Goal: Task Accomplishment & Management: Manage account settings

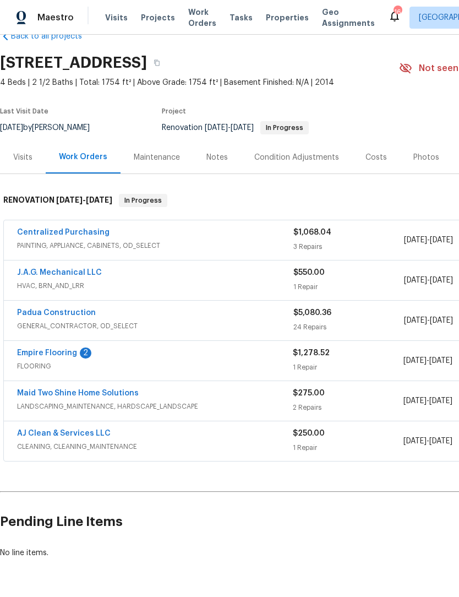
scroll to position [25, 0]
click at [36, 350] on link "Empire Flooring" at bounding box center [47, 354] width 60 height 8
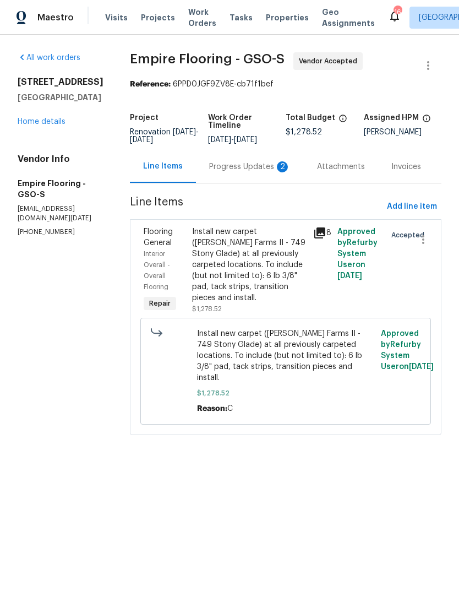
click at [245, 172] on div "Progress Updates 2" at bounding box center [250, 166] width 82 height 11
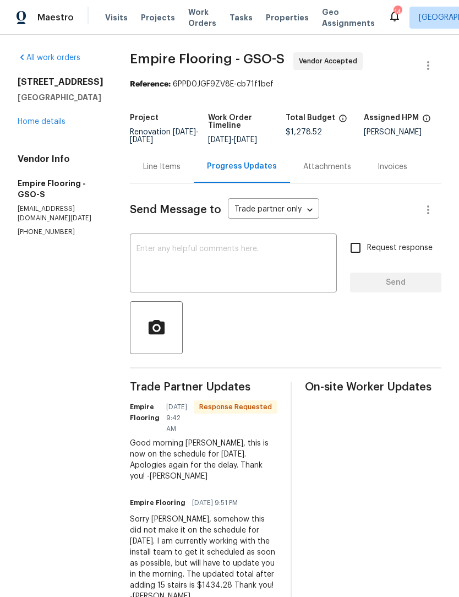
scroll to position [2, 0]
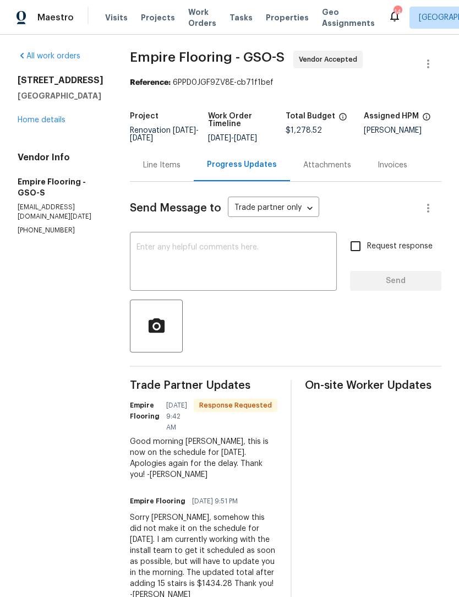
click at [49, 120] on link "Home details" at bounding box center [42, 120] width 48 height 8
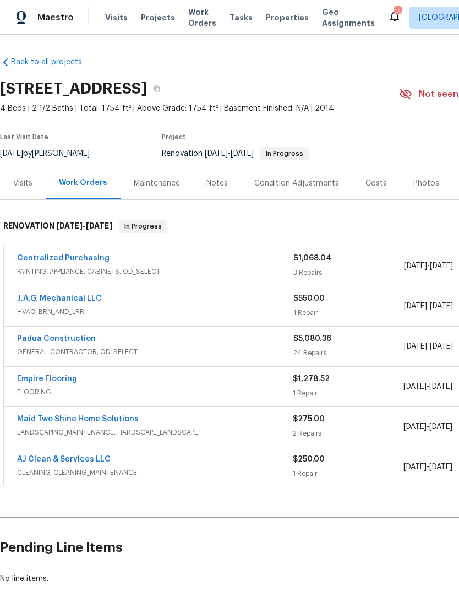
click at [69, 342] on link "Padua Construction" at bounding box center [56, 339] width 79 height 8
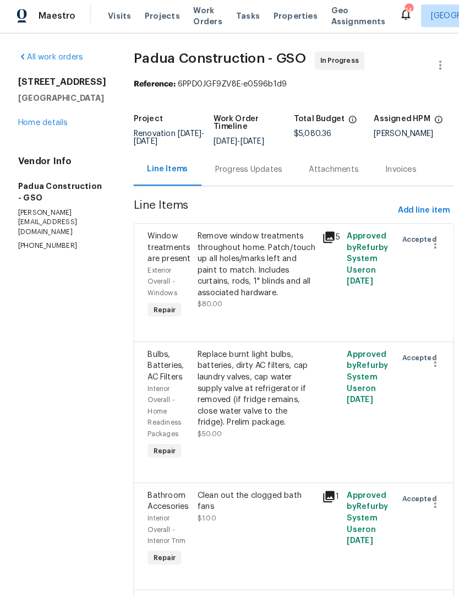
click at [65, 63] on div "All work orders" at bounding box center [61, 57] width 86 height 11
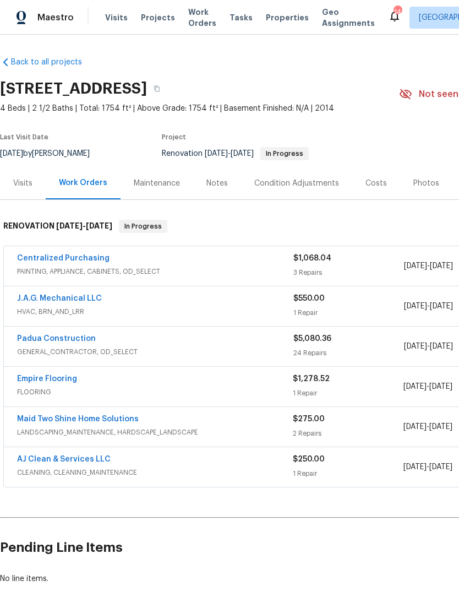
click at [214, 181] on div "Notes" at bounding box center [217, 183] width 21 height 11
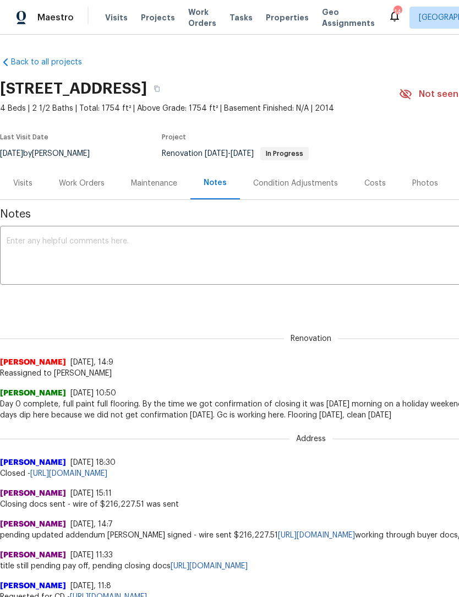
click at [47, 258] on textarea at bounding box center [311, 256] width 609 height 39
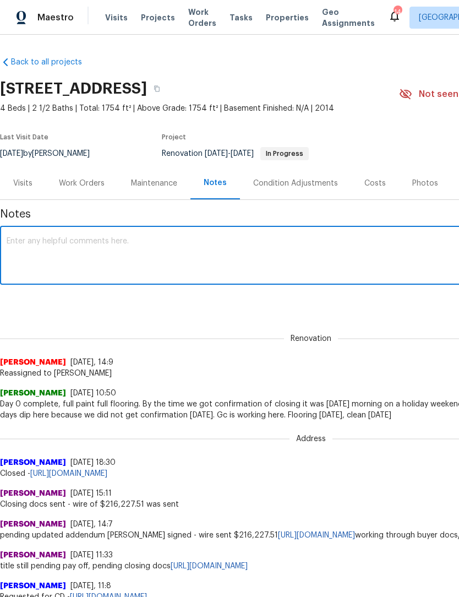
click at [38, 251] on textarea at bounding box center [311, 256] width 609 height 39
paste textarea "Home is still not ready. GC has a substantial punch lift. I’m sending to him no…"
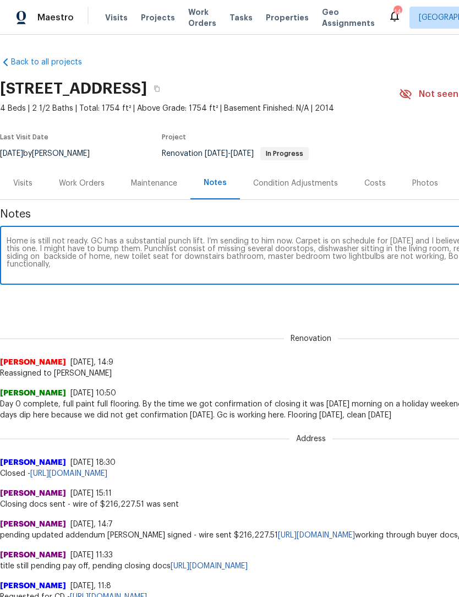
scroll to position [0, 163]
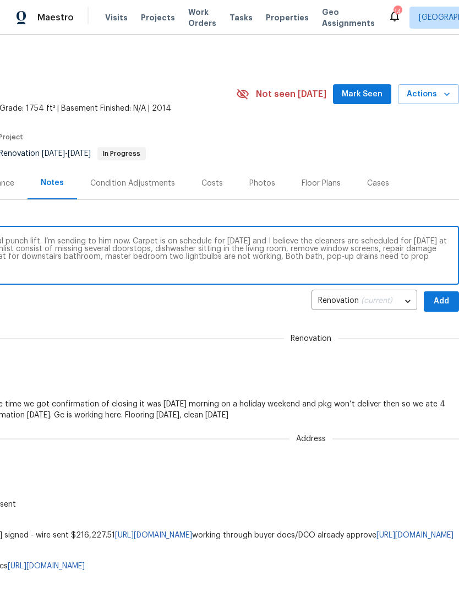
type textarea "Home is still not ready. GC has a substantial punch lift. I’m sending to him no…"
click at [360, 99] on span "Mark Seen" at bounding box center [362, 95] width 41 height 14
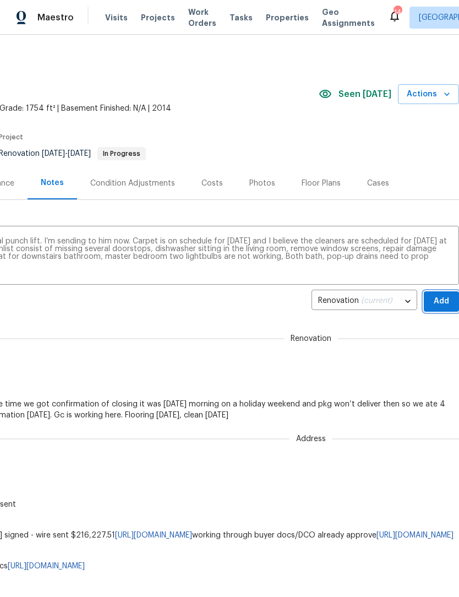
click at [436, 304] on span "Add" at bounding box center [442, 302] width 18 height 14
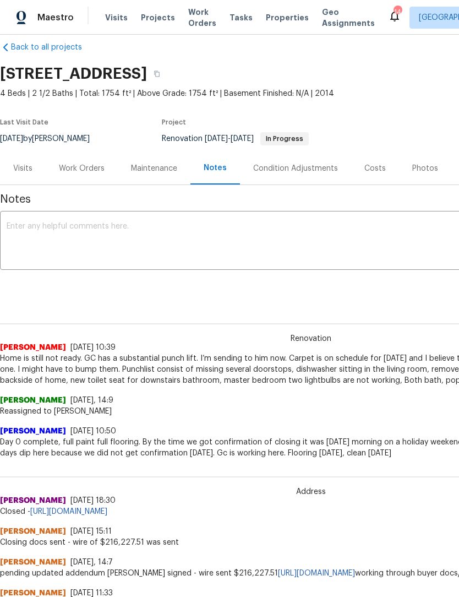
scroll to position [14, 0]
click at [84, 170] on div "Work Orders" at bounding box center [82, 169] width 46 height 11
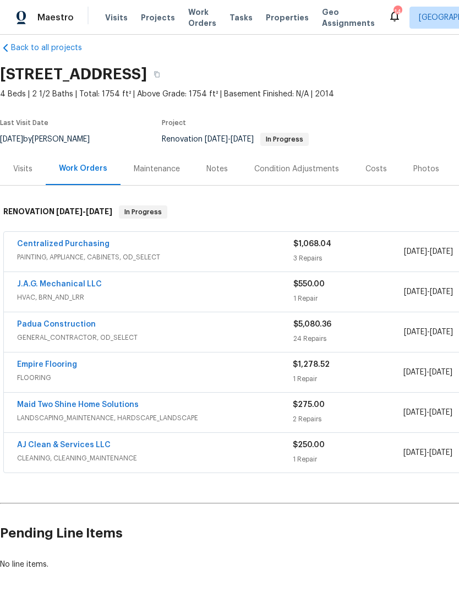
click at [71, 321] on link "Padua Construction" at bounding box center [56, 325] width 79 height 8
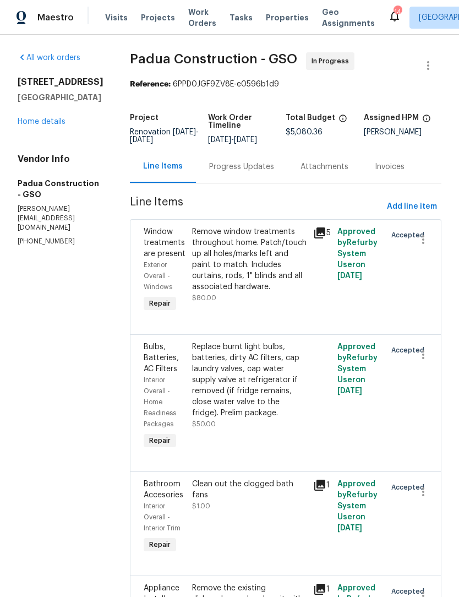
click at [218, 171] on div "Progress Updates" at bounding box center [241, 166] width 65 height 11
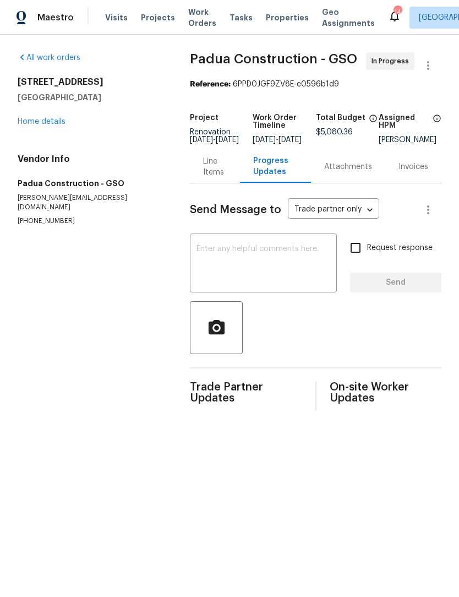
click at [232, 259] on textarea at bounding box center [264, 264] width 134 height 39
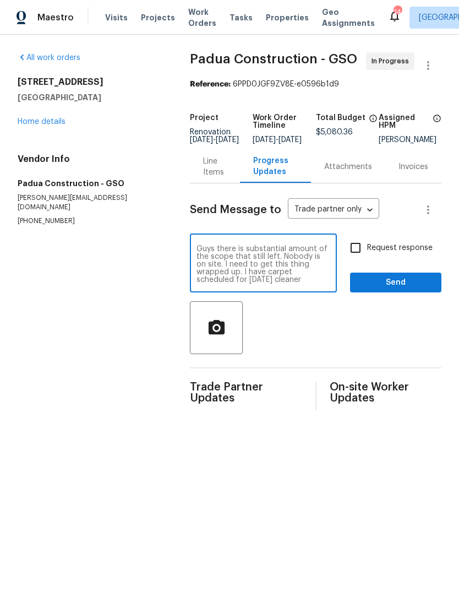
type textarea "Guys there is substantial amount of the scope that still left. Nobody is on sit…"
click at [363, 259] on input "Request response" at bounding box center [355, 247] width 23 height 23
checkbox input "true"
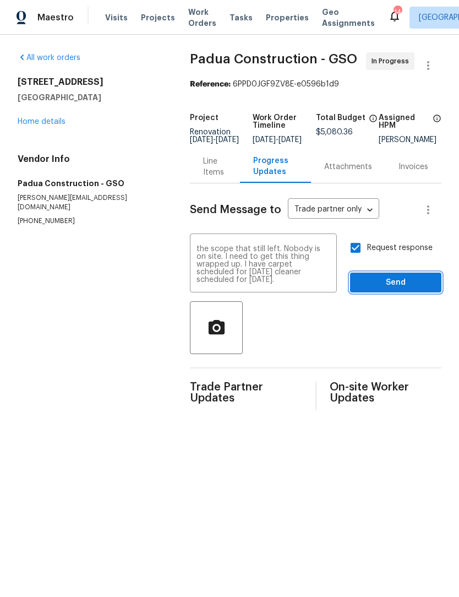
click at [398, 290] on span "Send" at bounding box center [396, 283] width 74 height 14
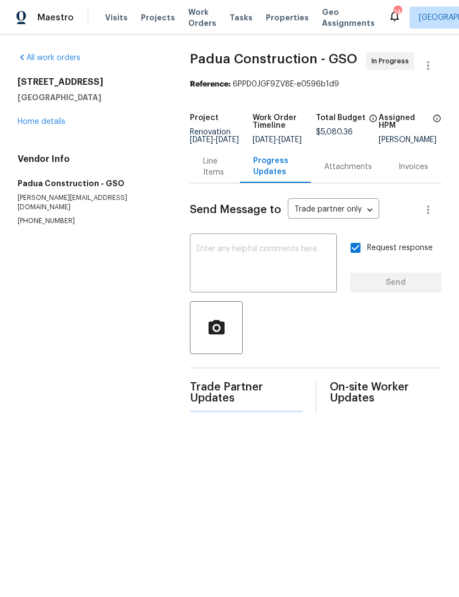
scroll to position [0, 0]
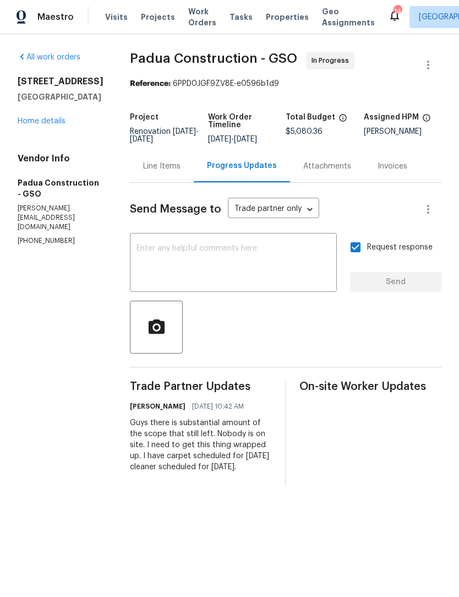
click at [52, 126] on link "Home details" at bounding box center [42, 122] width 48 height 8
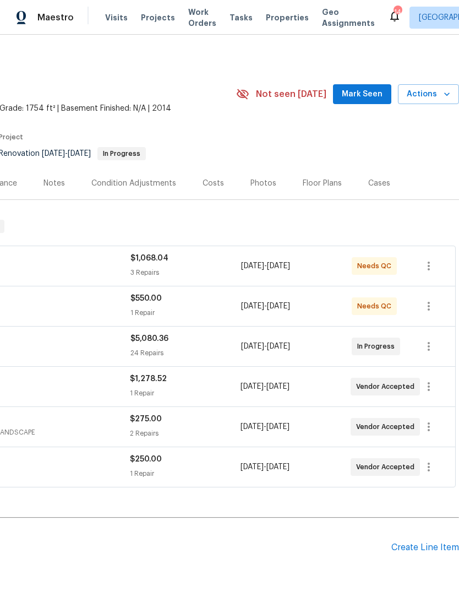
scroll to position [0, 163]
click at [365, 93] on span "Mark Seen" at bounding box center [362, 95] width 41 height 14
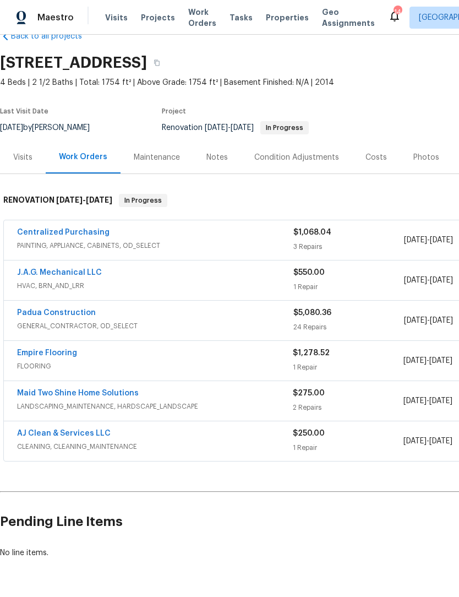
scroll to position [25, 0]
click at [77, 430] on link "AJ Clean & Services LLC" at bounding box center [64, 434] width 94 height 8
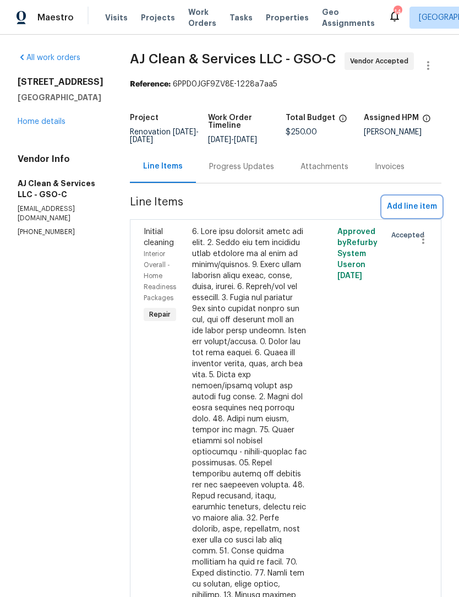
click at [415, 214] on span "Add line item" at bounding box center [412, 207] width 50 height 14
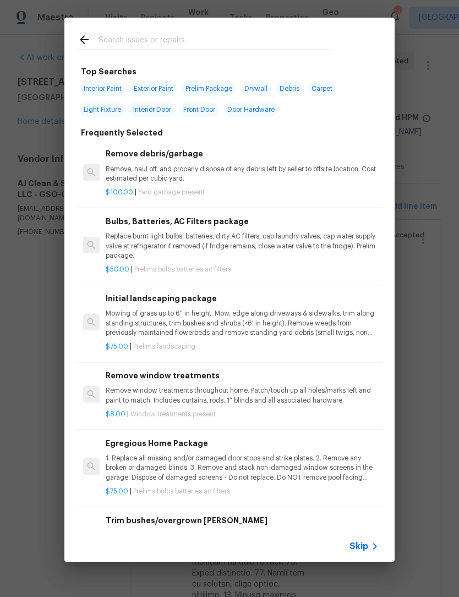
click at [117, 36] on input "text" at bounding box center [216, 41] width 234 height 17
type input "Deep clean"
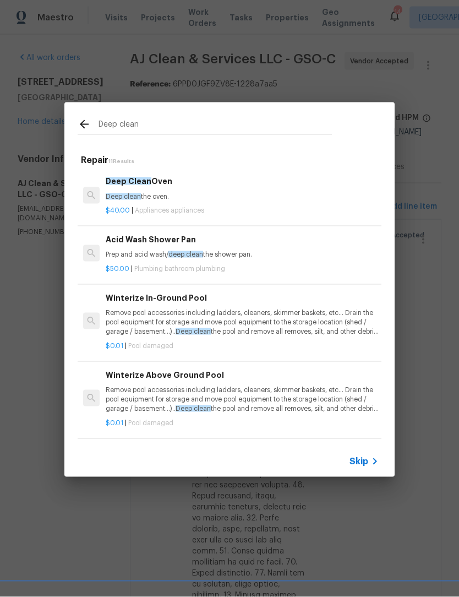
click at [169, 198] on p "Deep clean the oven." at bounding box center [242, 196] width 273 height 9
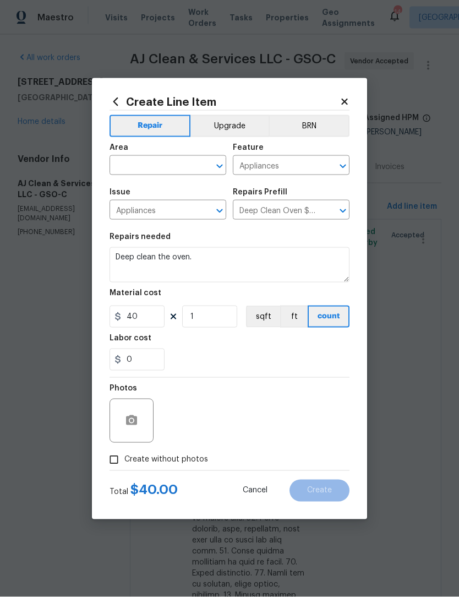
scroll to position [1, 0]
click at [226, 320] on input "1" at bounding box center [209, 317] width 55 height 22
type input "2"
click at [137, 169] on input "text" at bounding box center [153, 166] width 86 height 17
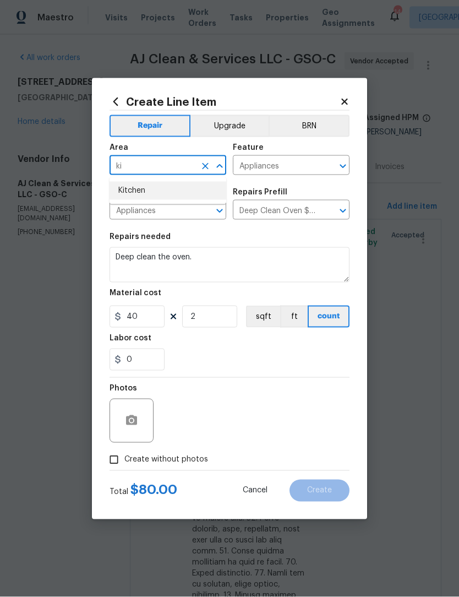
click at [143, 194] on li "Kitchen" at bounding box center [168, 191] width 117 height 18
type input "Kitchen"
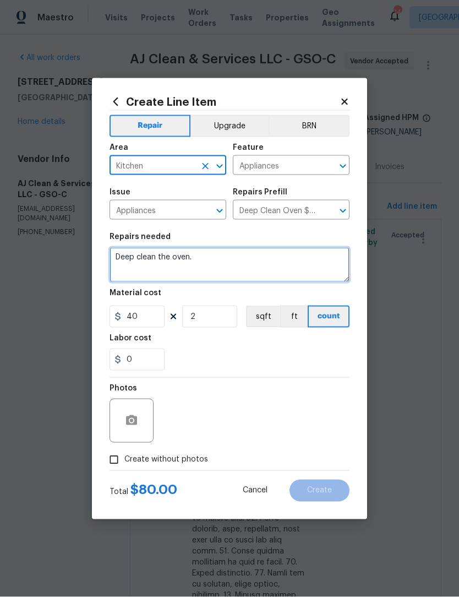
click at [220, 268] on textarea "Deep clean the oven." at bounding box center [230, 264] width 240 height 35
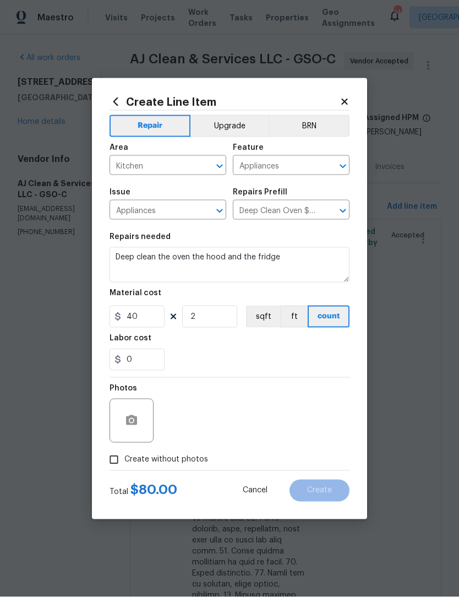
scroll to position [1, 0]
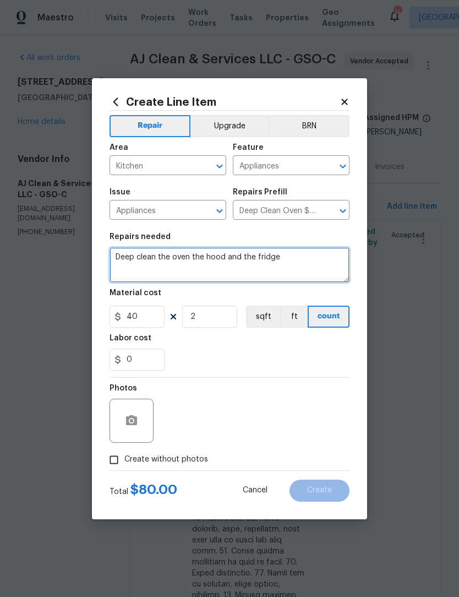
type textarea "Deep clean the oven the hood and the fridge"
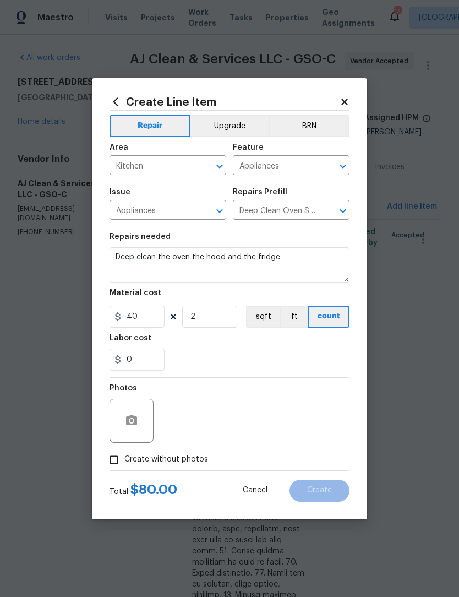
click at [104, 470] on input "Create without photos" at bounding box center [114, 460] width 21 height 21
checkbox input "true"
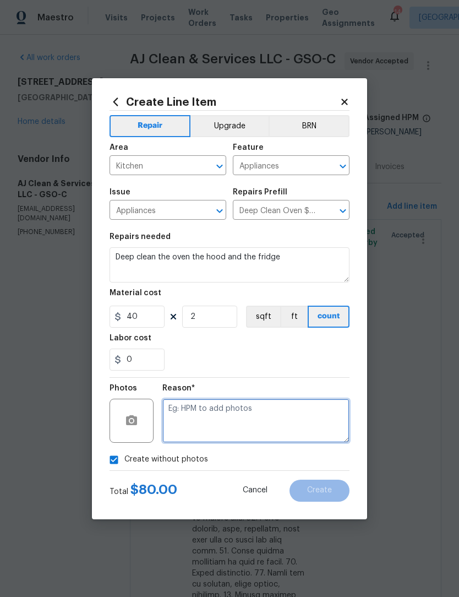
click at [188, 419] on textarea at bounding box center [256, 421] width 187 height 44
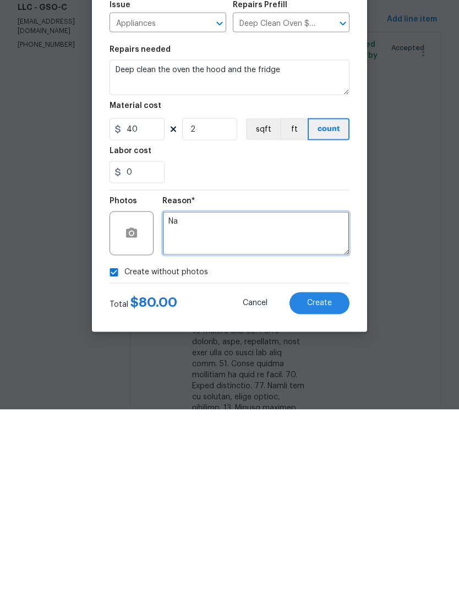
type textarea "Na"
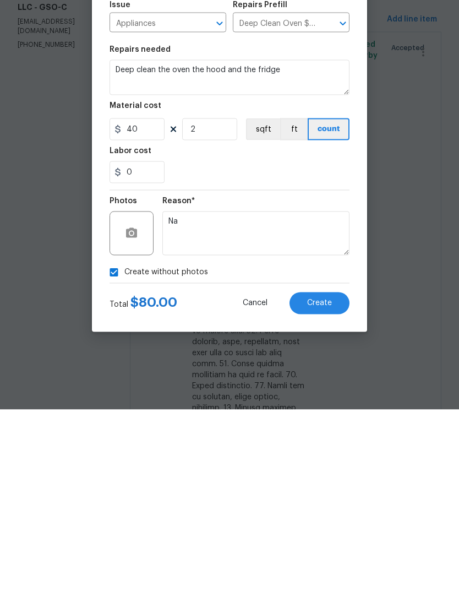
click at [325, 480] on button "Create" at bounding box center [320, 491] width 60 height 22
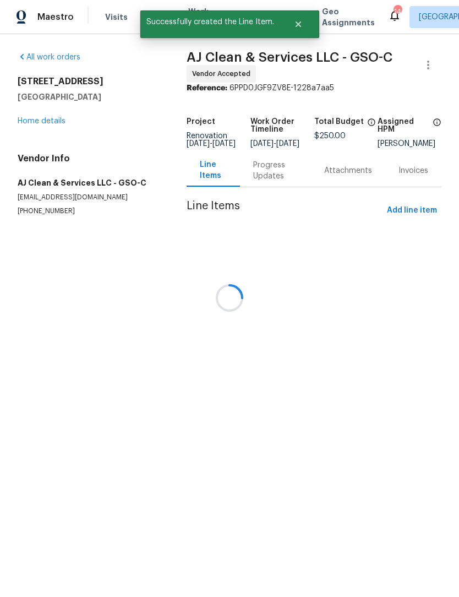
scroll to position [1, 0]
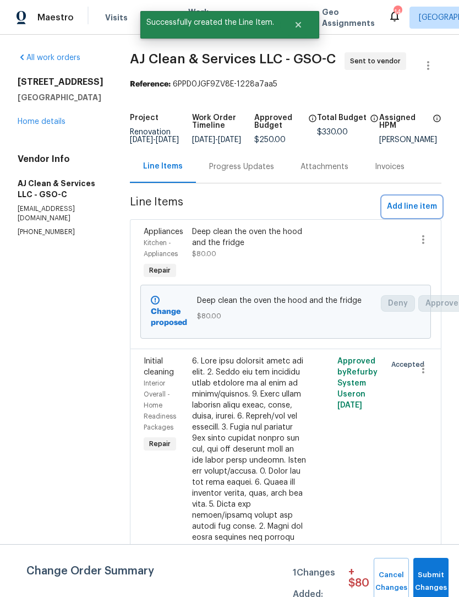
click at [413, 207] on button "Add line item" at bounding box center [412, 207] width 59 height 20
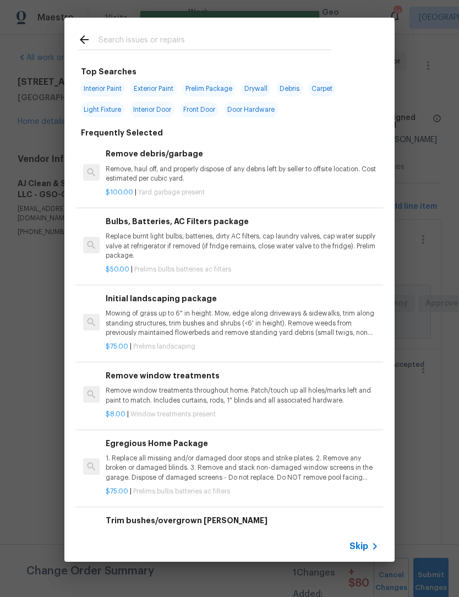
click at [113, 34] on input "text" at bounding box center [216, 41] width 234 height 17
type input "Acid"
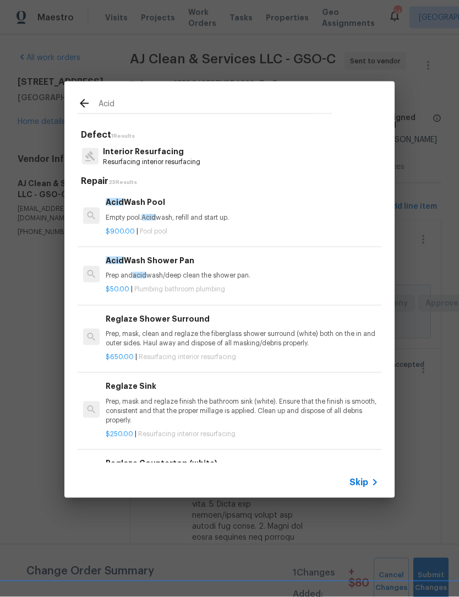
click at [176, 273] on p "Prep and acid wash/deep clean the shower pan." at bounding box center [242, 275] width 273 height 9
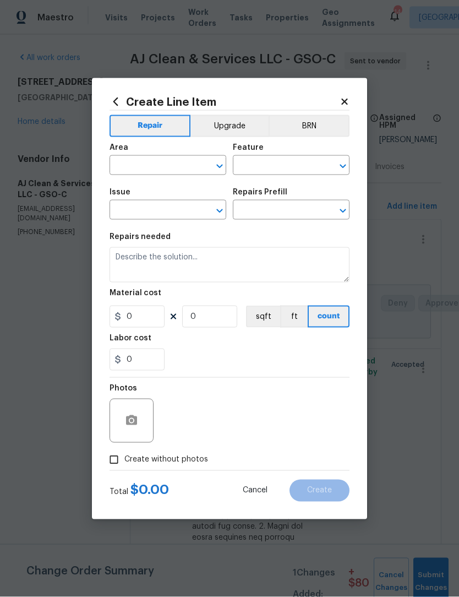
type input "Plumbing"
type input "Bathroom Plumbing"
type textarea "Prep and acid wash/deep clean the shower pan."
type input "1"
type input "Acid Wash Shower Pan $50.00"
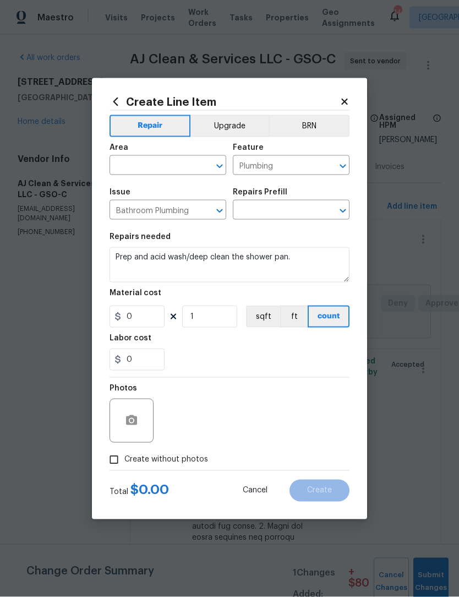
type input "50"
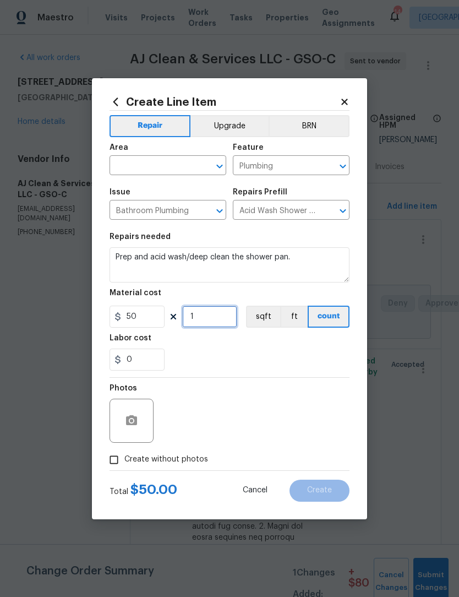
click at [221, 317] on input "1" at bounding box center [209, 317] width 55 height 22
type input "2"
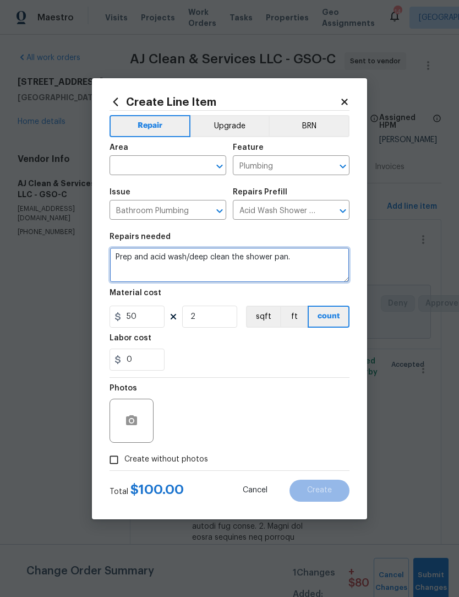
click at [316, 259] on textarea "Prep and acid wash/deep clean the shower pan." at bounding box center [230, 264] width 240 height 35
type textarea "Prep and acid wash/deep clean the shower pan. Both showers"
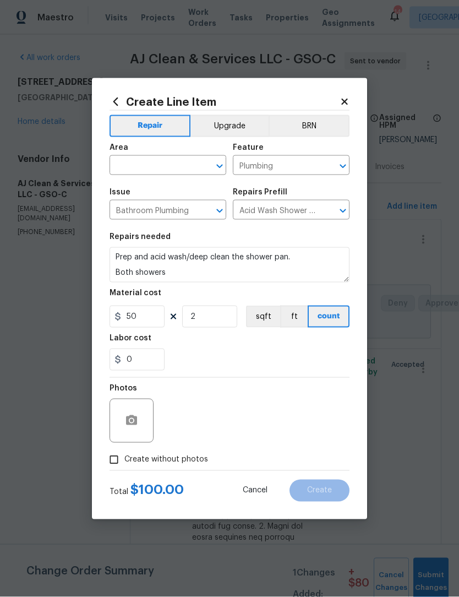
click at [130, 169] on input "text" at bounding box center [153, 166] width 86 height 17
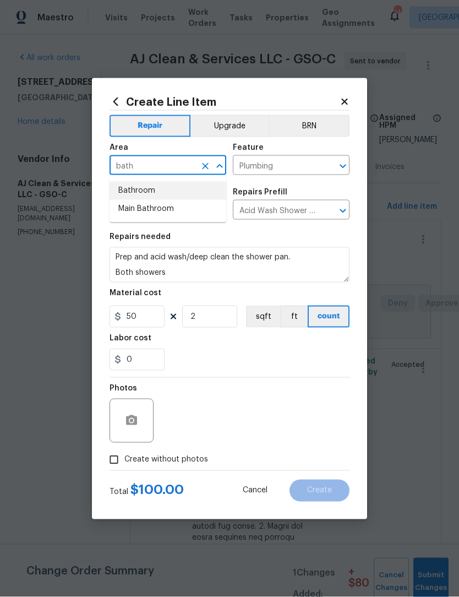
click at [137, 194] on li "Bathroom" at bounding box center [168, 191] width 117 height 18
type input "Bathroom"
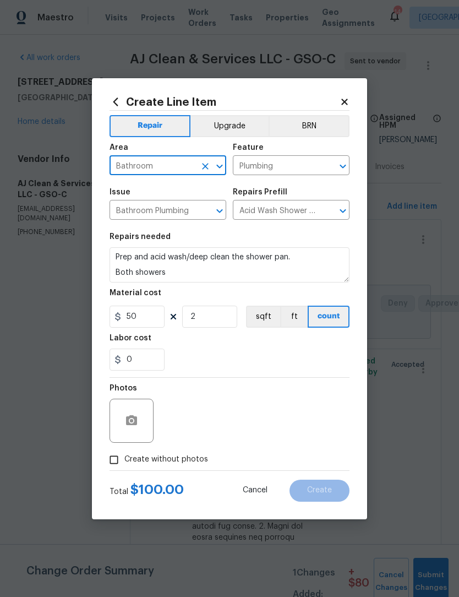
click at [118, 462] on input "Create without photos" at bounding box center [114, 460] width 21 height 21
checkbox input "true"
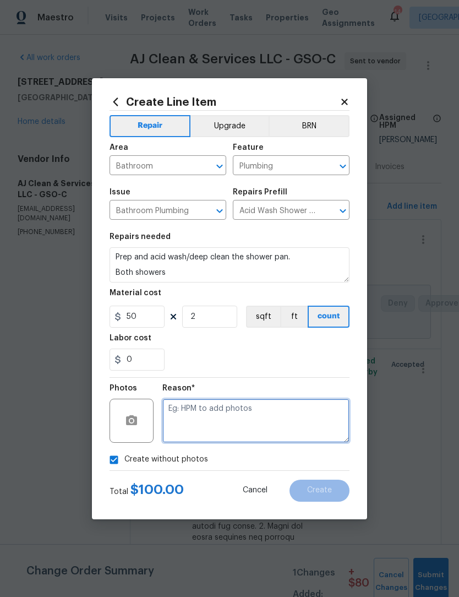
click at [182, 429] on textarea at bounding box center [256, 421] width 187 height 44
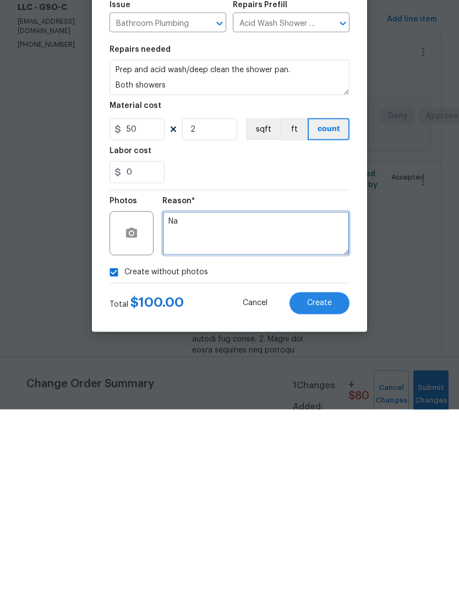
type textarea "Na"
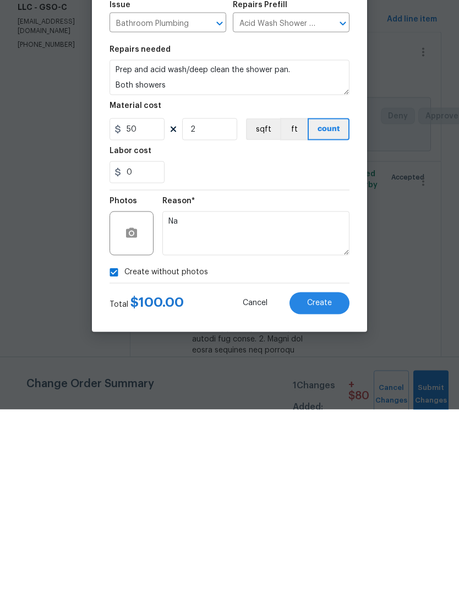
click at [320, 480] on button "Create" at bounding box center [320, 491] width 60 height 22
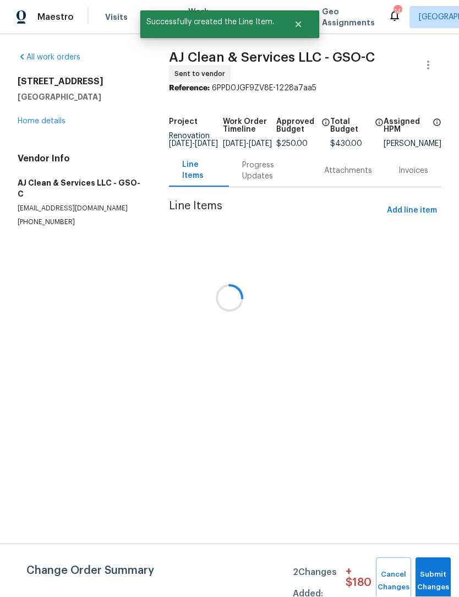
scroll to position [1, 0]
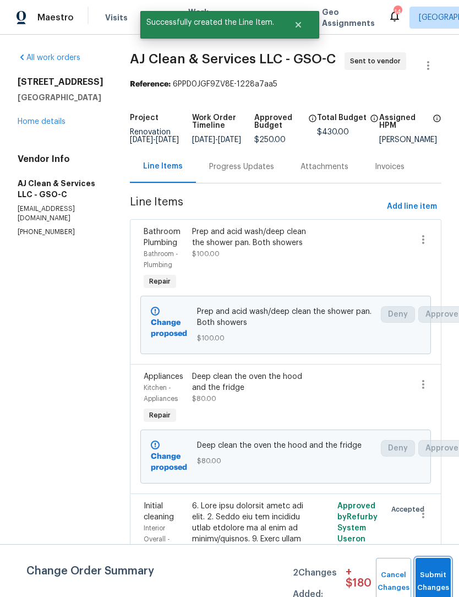
click at [444, 573] on button "Submit Changes" at bounding box center [433, 581] width 35 height 47
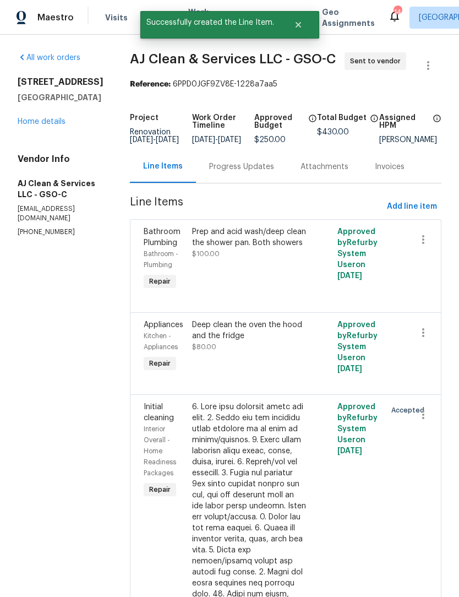
click at [52, 120] on link "Home details" at bounding box center [42, 122] width 48 height 8
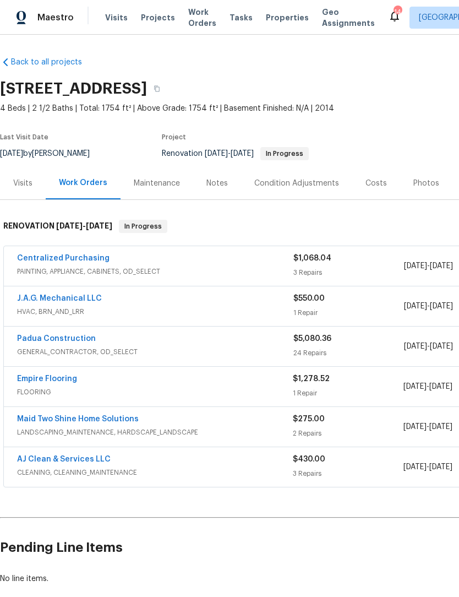
click at [58, 338] on link "Padua Construction" at bounding box center [56, 339] width 79 height 8
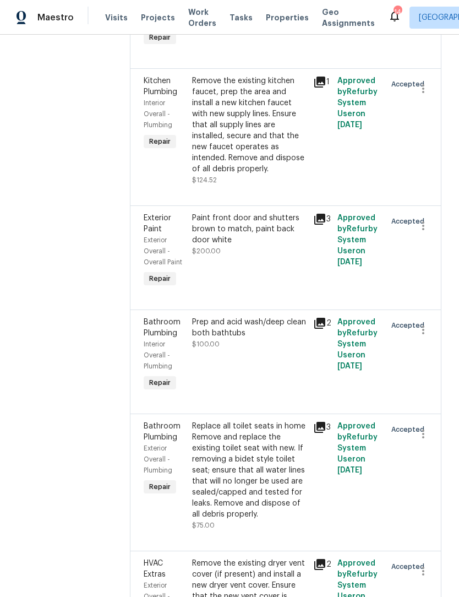
scroll to position [794, 0]
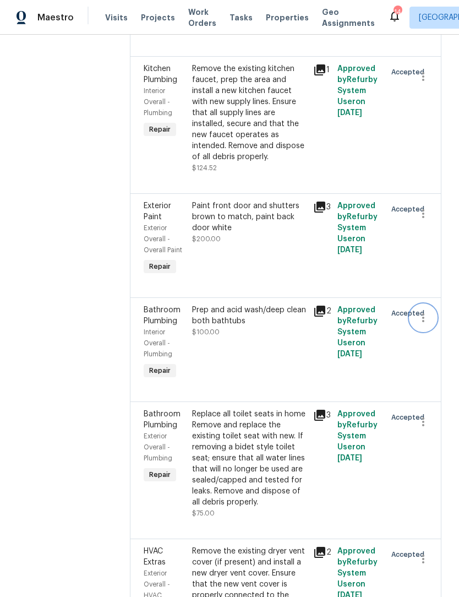
click at [426, 311] on icon "button" at bounding box center [423, 317] width 13 height 13
click at [430, 311] on li "Cancel" at bounding box center [429, 307] width 42 height 18
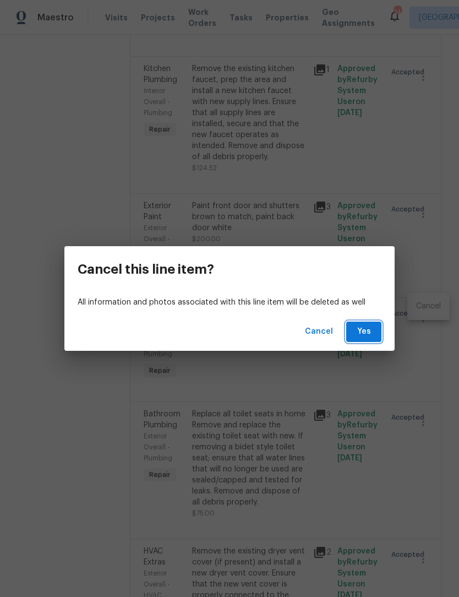
click at [366, 337] on span "Yes" at bounding box center [364, 332] width 18 height 14
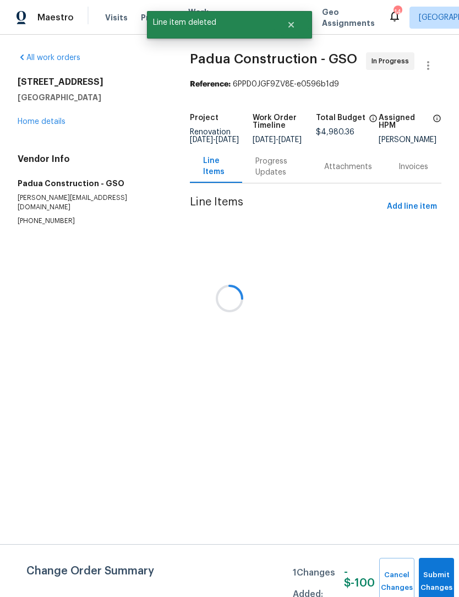
scroll to position [0, 0]
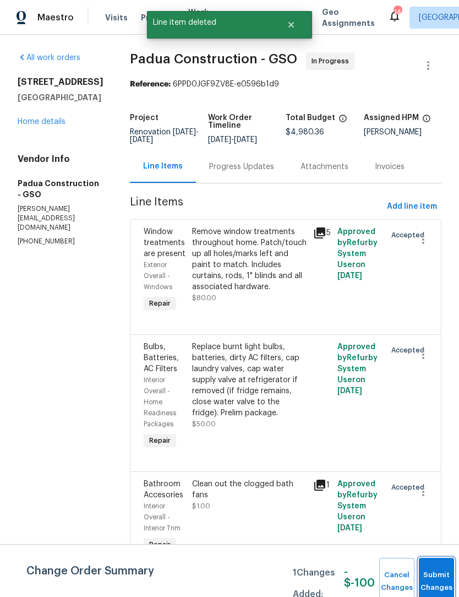
click at [437, 573] on button "Submit Changes" at bounding box center [436, 581] width 35 height 47
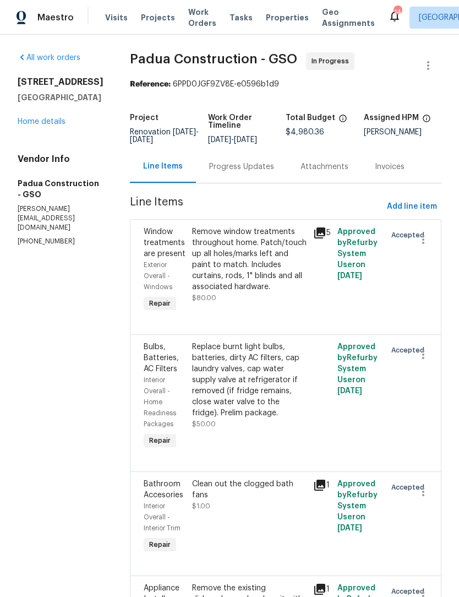
click at [32, 177] on div "All work orders [STREET_ADDRESS] Home details Vendor Info Padua Construction - …" at bounding box center [61, 149] width 86 height 194
click at [36, 175] on div "All work orders [STREET_ADDRESS] Home details Vendor Info Padua Construction - …" at bounding box center [61, 149] width 86 height 194
click at [50, 126] on link "Home details" at bounding box center [42, 122] width 48 height 8
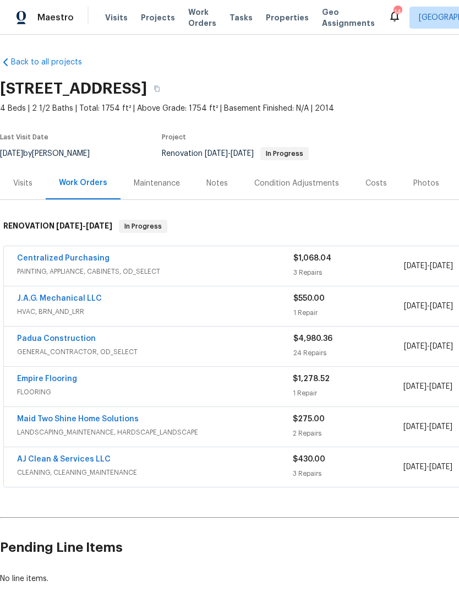
click at [228, 190] on div "Notes" at bounding box center [217, 183] width 48 height 33
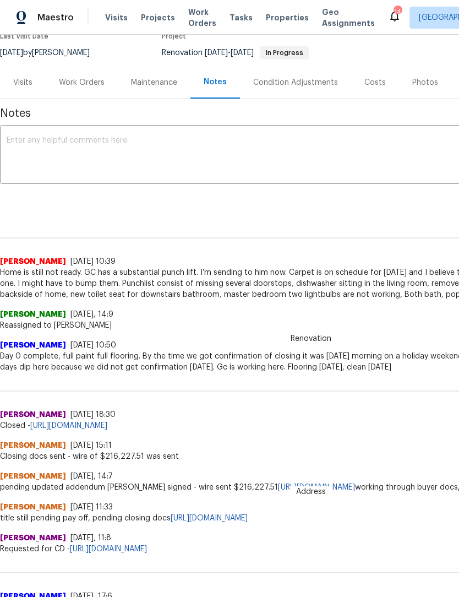
scroll to position [100, 0]
click at [84, 83] on div "Work Orders" at bounding box center [82, 83] width 46 height 11
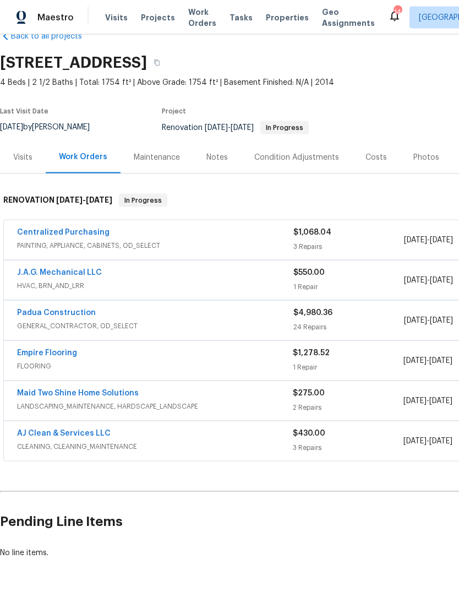
scroll to position [25, 0]
click at [96, 384] on div "Maid Two Shine Home Solutions LANDSCAPING_MAINTENANCE, HARDSCAPE_LANDSCAPE $275…" at bounding box center [311, 402] width 615 height 40
click at [105, 392] on link "Maid Two Shine Home Solutions" at bounding box center [78, 394] width 122 height 8
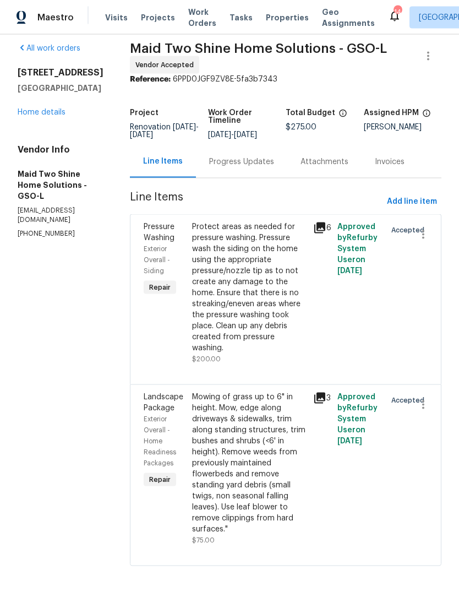
scroll to position [36, 0]
click at [418, 195] on span "Add line item" at bounding box center [412, 202] width 50 height 14
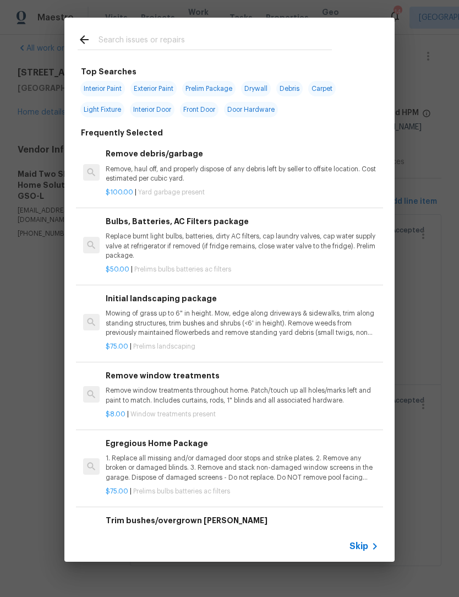
click at [149, 36] on input "text" at bounding box center [216, 41] width 234 height 17
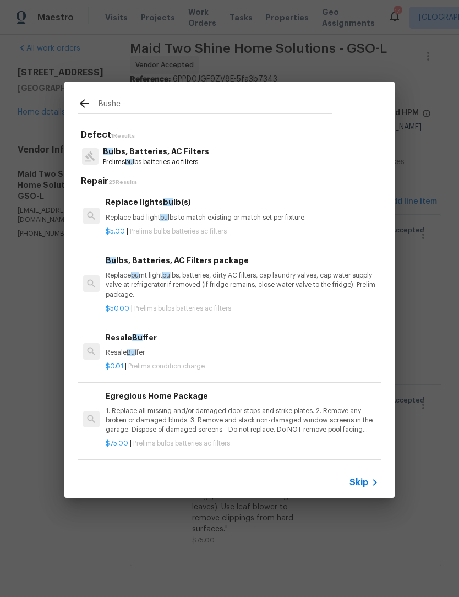
type input "Bushes"
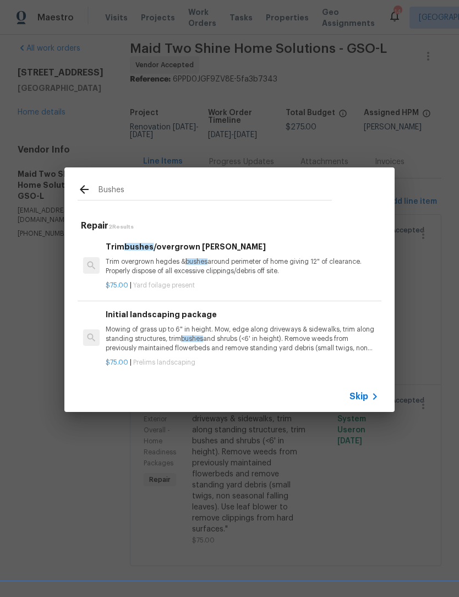
click at [249, 263] on p "Trim overgrown hegdes & bushes around perimeter of home giving 12" of clearance…" at bounding box center [242, 266] width 273 height 19
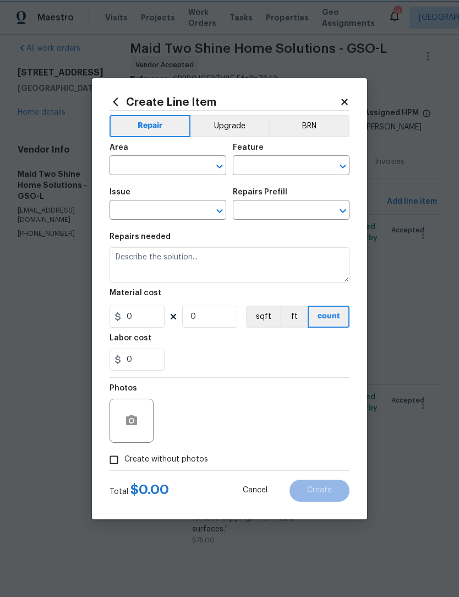
type input "Dead/overgrown tree or foliage"
type input "Trim bushes/overgrown [PERSON_NAME] $75.00"
type textarea "Trim overgrown hegdes & bushes around perimeter of home giving 12" of clearance…"
type input "75"
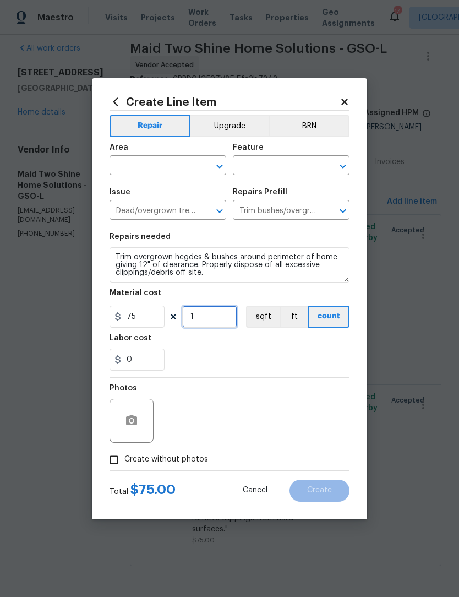
click at [217, 325] on input "1" at bounding box center [209, 317] width 55 height 22
type input "2"
click at [143, 170] on input "text" at bounding box center [153, 166] width 86 height 17
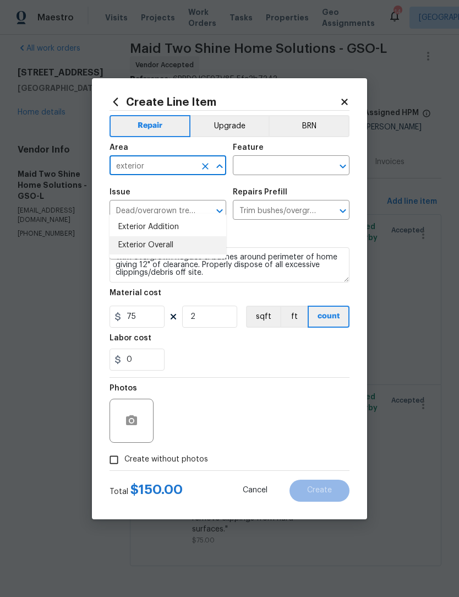
click at [138, 236] on li "Exterior Overall" at bounding box center [168, 245] width 117 height 18
type input "Exterior Overall"
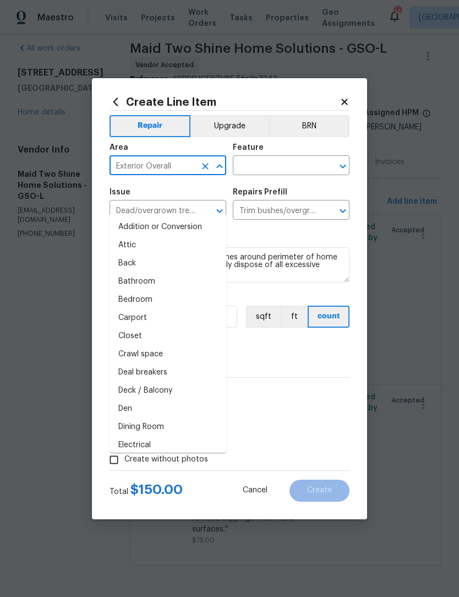
click at [291, 169] on input "text" at bounding box center [276, 166] width 86 height 17
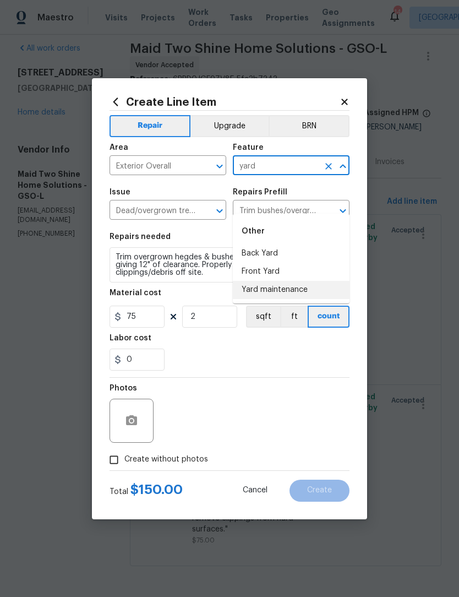
click at [273, 281] on li "Yard maintenance" at bounding box center [291, 290] width 117 height 18
type input "Yard maintenance"
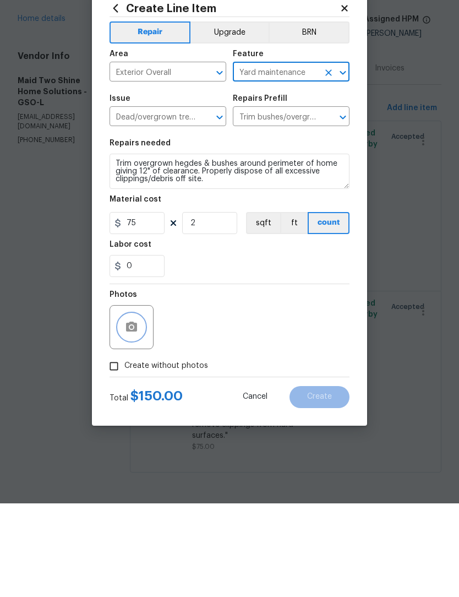
click at [142, 408] on button "button" at bounding box center [131, 421] width 26 height 26
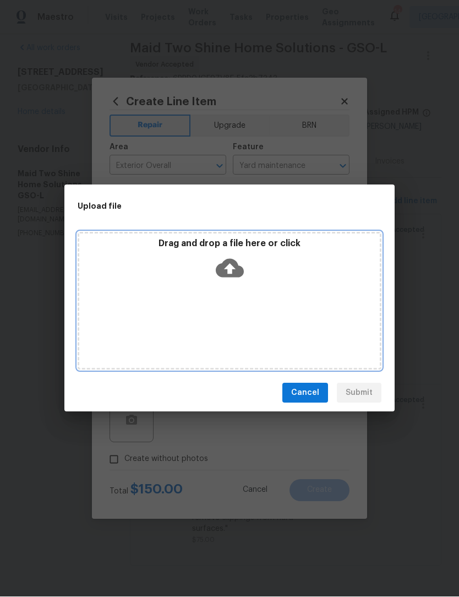
click at [183, 304] on div "Drag and drop a file here or click" at bounding box center [230, 301] width 304 height 138
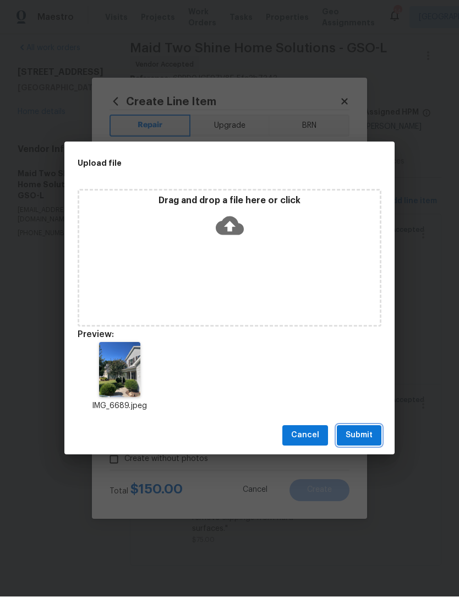
click at [364, 439] on span "Submit" at bounding box center [359, 436] width 27 height 14
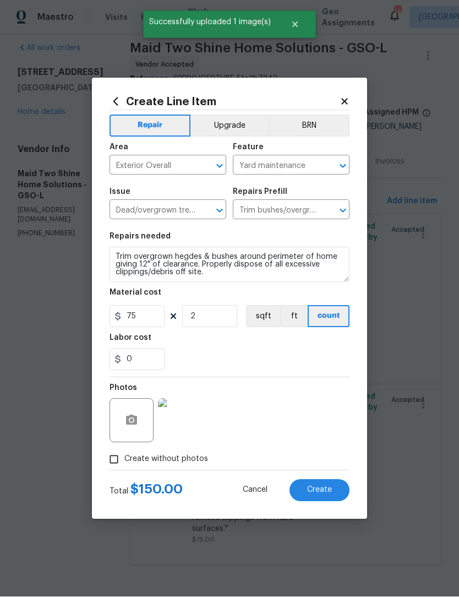
click at [325, 490] on span "Create" at bounding box center [319, 490] width 25 height 8
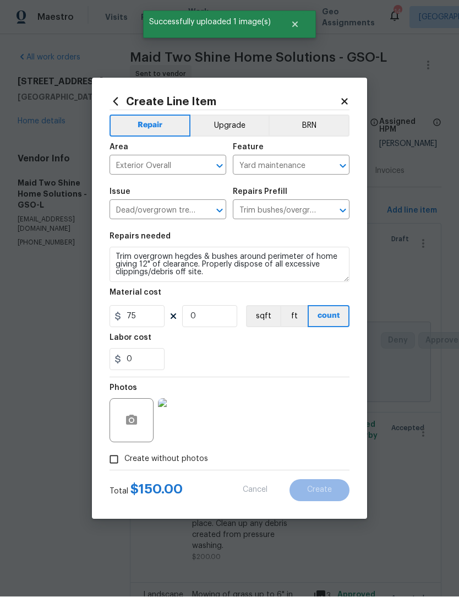
scroll to position [1, 0]
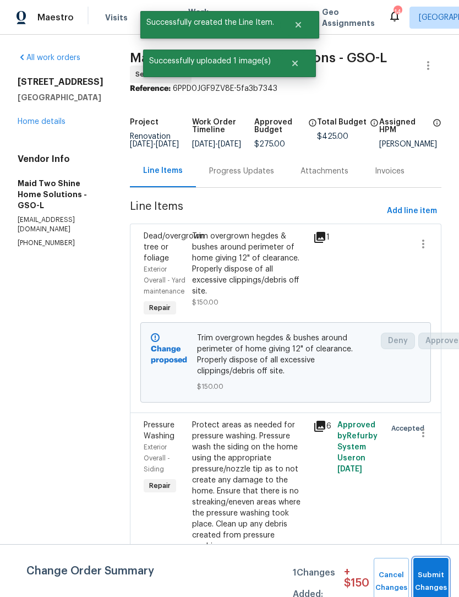
click at [431, 578] on button "Submit Changes" at bounding box center [431, 581] width 35 height 47
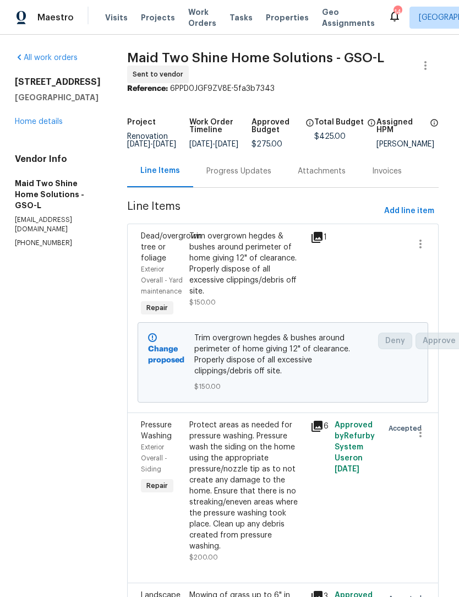
scroll to position [0, 3]
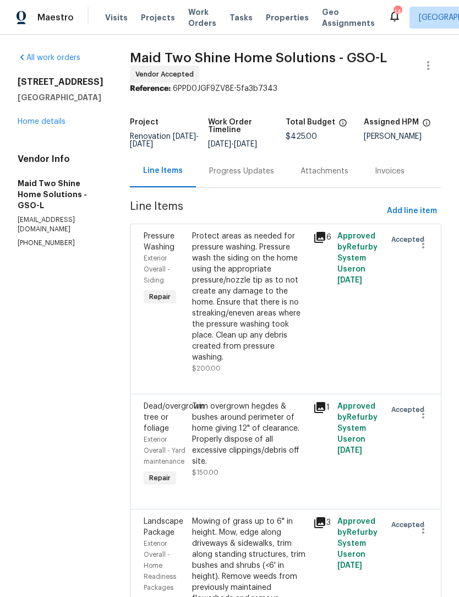
click at [48, 120] on link "Home details" at bounding box center [42, 122] width 48 height 8
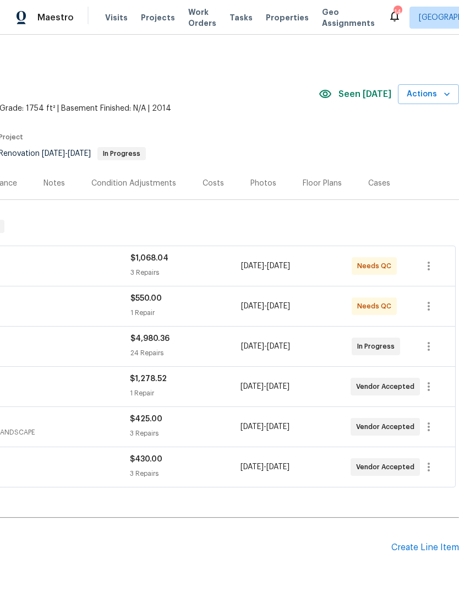
scroll to position [0, 163]
click at [210, 187] on div "Costs" at bounding box center [213, 183] width 21 height 11
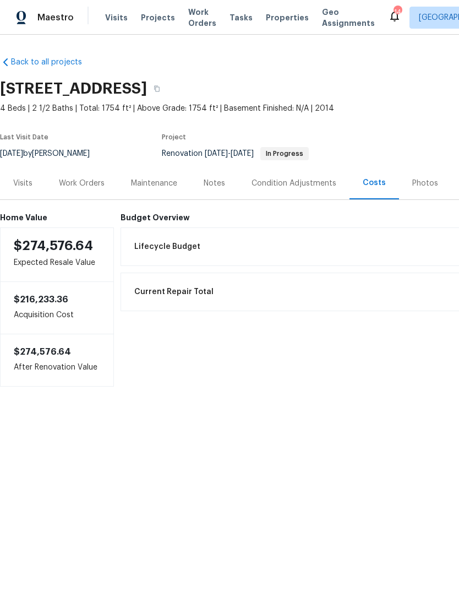
click at [88, 183] on div "Work Orders" at bounding box center [82, 183] width 46 height 11
